Goal: Navigation & Orientation: Find specific page/section

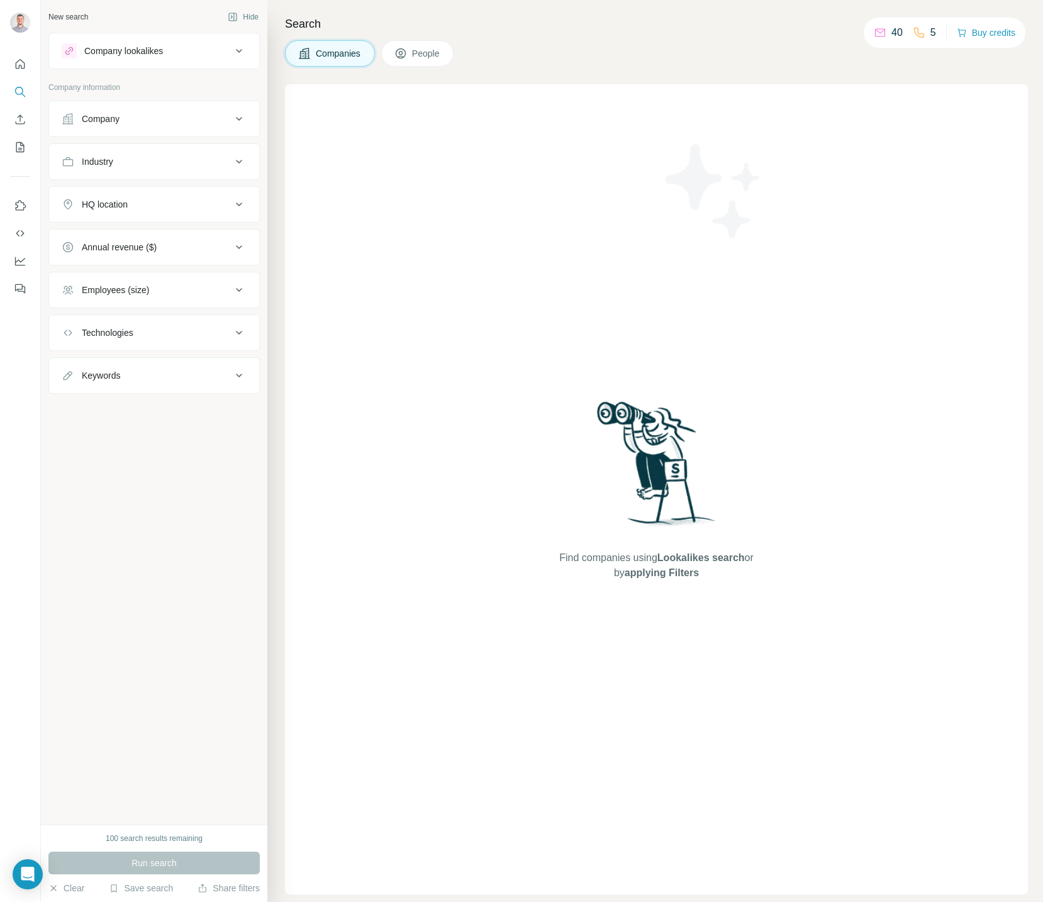
click at [410, 272] on div "Find companies using Lookalikes search or by applying Filters" at bounding box center [656, 489] width 743 height 810
click at [25, 69] on icon "Quick start" at bounding box center [20, 64] width 13 height 13
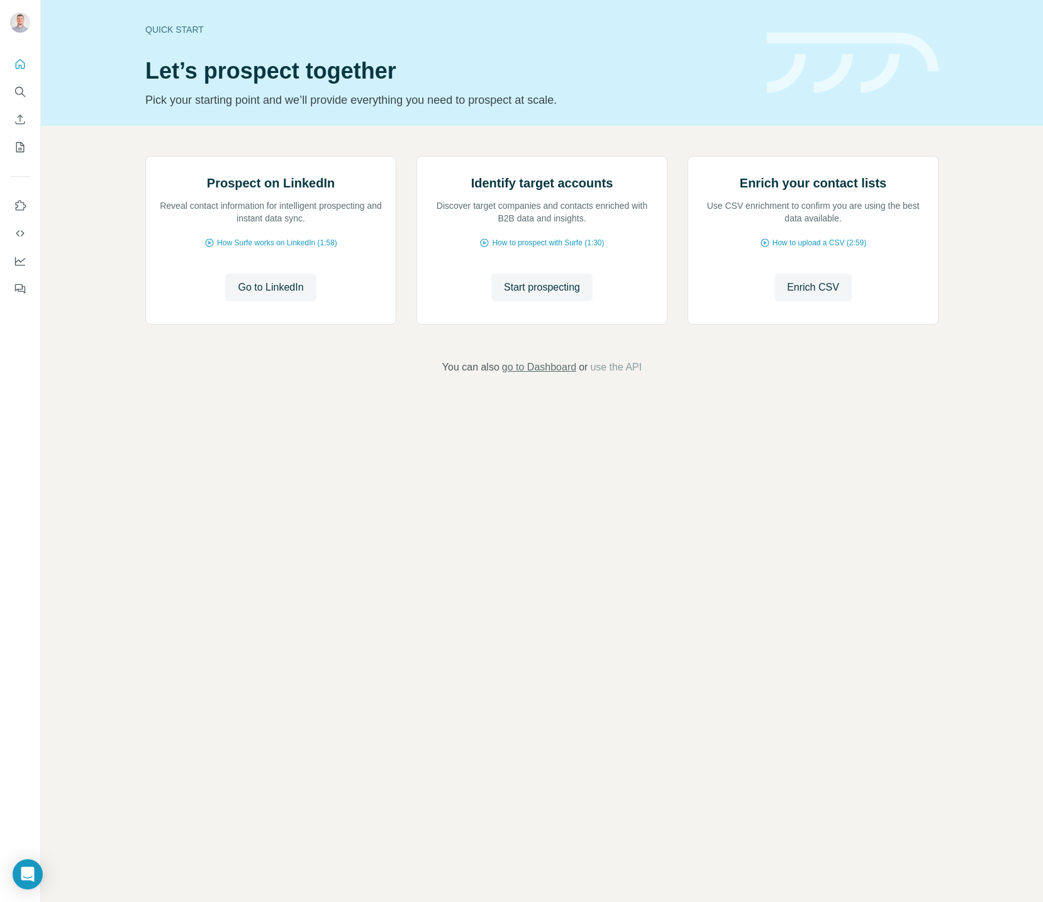
click at [516, 375] on span "go to Dashboard" at bounding box center [539, 367] width 74 height 15
